Goal: Task Accomplishment & Management: Complete application form

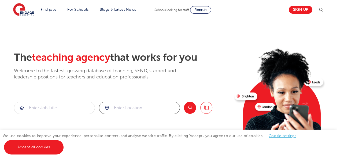
click at [122, 108] on input "search" at bounding box center [139, 108] width 80 height 12
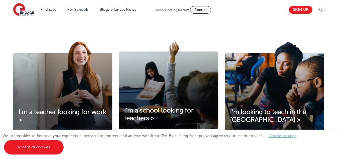
scroll to position [204, 0]
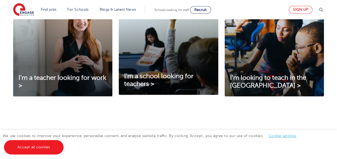
type input "[GEOGRAPHIC_DATA]"
click at [300, 9] on link "Sign up" at bounding box center [301, 10] width 24 height 8
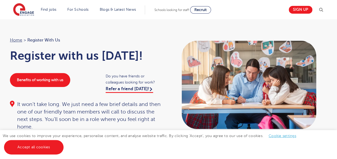
scroll to position [11, 0]
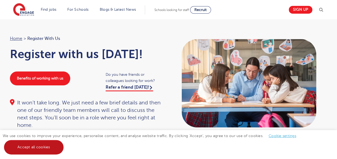
click at [35, 147] on link "Accept all cookies" at bounding box center [34, 147] width 60 height 14
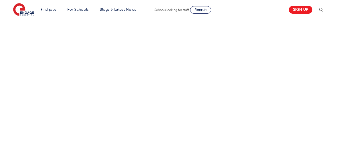
scroll to position [256, 0]
